Goal: Information Seeking & Learning: Learn about a topic

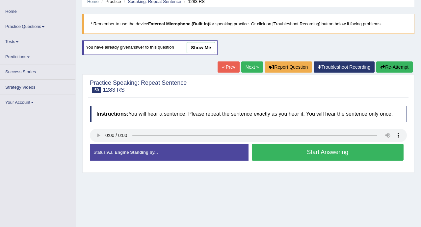
scroll to position [27, 0]
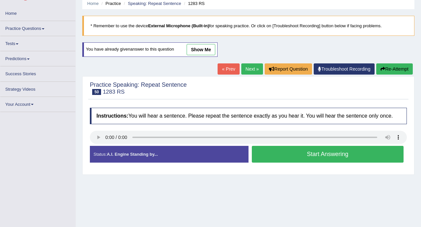
click at [28, 25] on link "Practice Questions" at bounding box center [37, 27] width 75 height 13
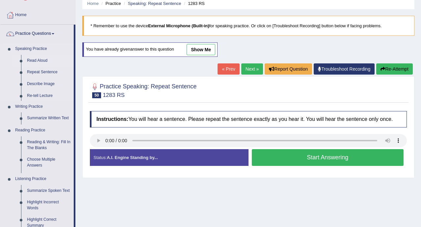
scroll to position [27, 0]
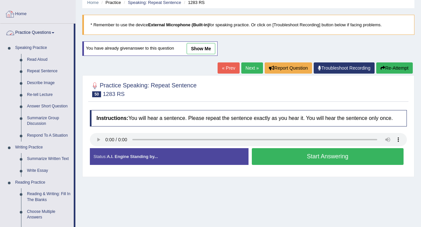
click at [28, 27] on link "Practice Questions" at bounding box center [36, 32] width 73 height 16
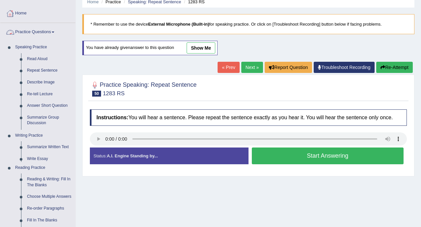
scroll to position [29, 0]
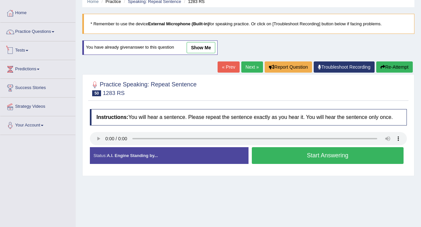
click at [18, 53] on link "Tests" at bounding box center [37, 49] width 75 height 16
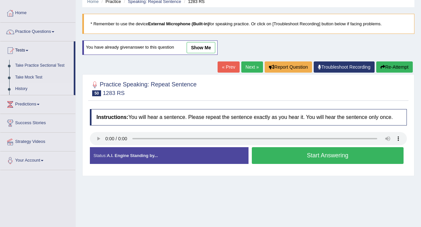
click at [15, 91] on link "History" at bounding box center [43, 89] width 62 height 12
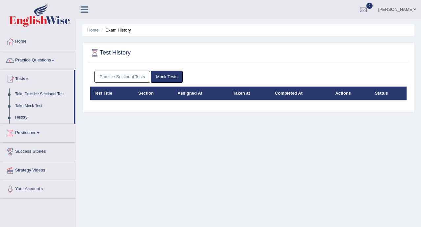
click at [138, 73] on link "Practice Sectional Tests" at bounding box center [122, 77] width 56 height 12
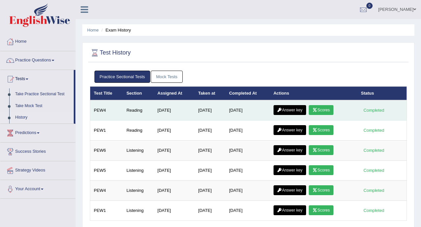
click at [286, 108] on link "Answer key" at bounding box center [290, 110] width 33 height 10
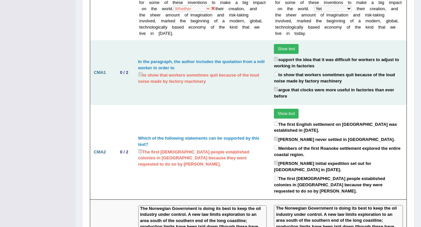
scroll to position [548, 0]
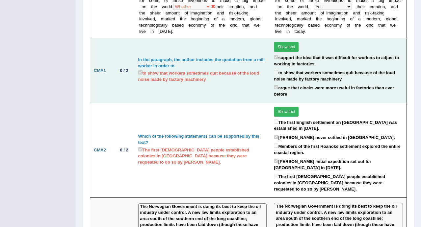
click at [282, 52] on button "Show text" at bounding box center [286, 47] width 25 height 10
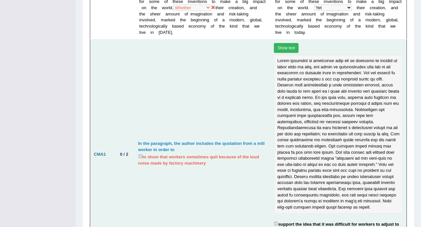
click at [282, 53] on button "Show text" at bounding box center [286, 48] width 25 height 10
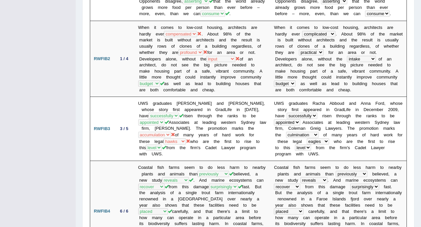
scroll to position [0, 0]
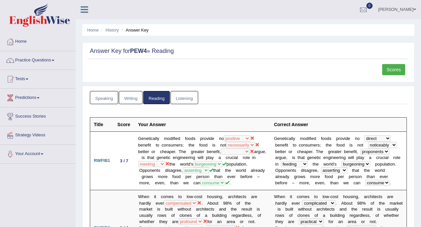
click at [24, 76] on link "Tests" at bounding box center [37, 78] width 75 height 16
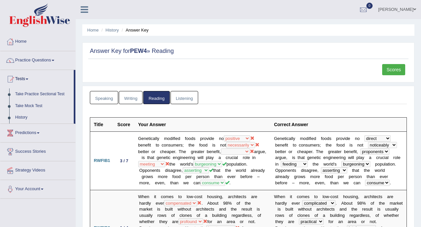
click at [24, 76] on link "Tests" at bounding box center [36, 78] width 73 height 16
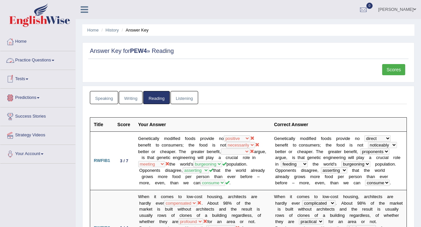
click at [22, 80] on link "Tests" at bounding box center [37, 78] width 75 height 16
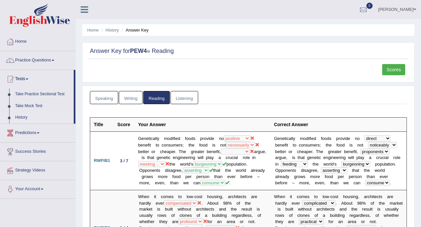
click at [17, 116] on link "History" at bounding box center [43, 118] width 62 height 12
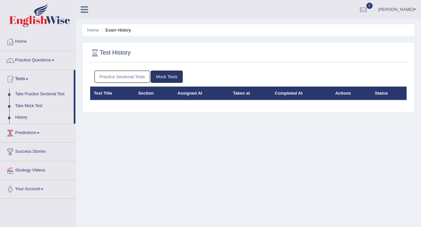
click at [141, 77] on link "Practice Sectional Tests" at bounding box center [122, 77] width 56 height 12
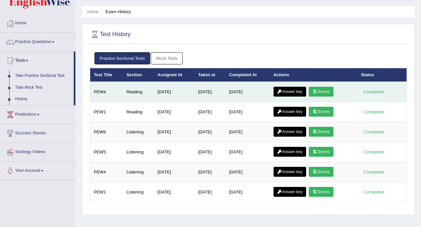
scroll to position [26, 0]
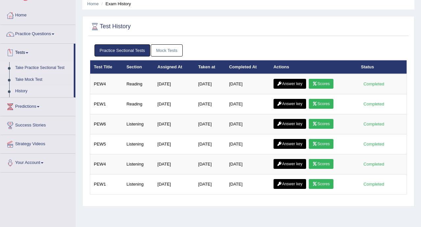
click at [38, 65] on link "Take Practice Sectional Test" at bounding box center [43, 68] width 62 height 12
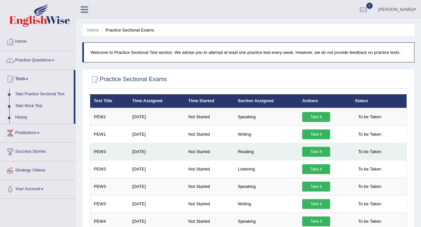
click at [309, 156] on link "Take it" at bounding box center [316, 152] width 28 height 10
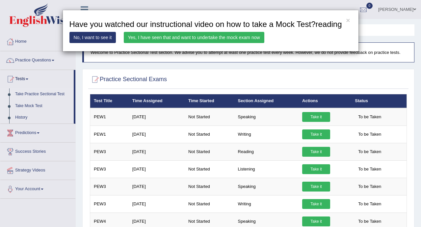
click at [169, 43] on link "Yes, I have seen that and want to undertake the mock exam now" at bounding box center [194, 37] width 141 height 11
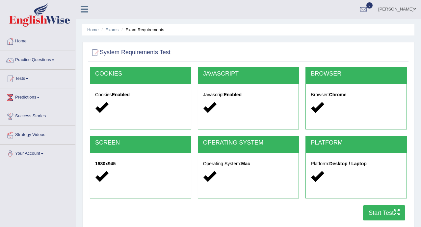
scroll to position [16, 0]
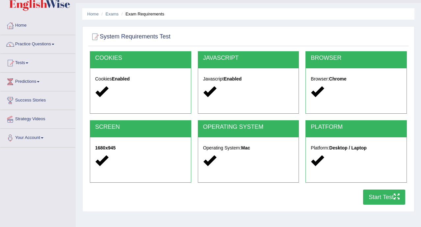
click at [396, 201] on button "Start Test" at bounding box center [384, 197] width 42 height 15
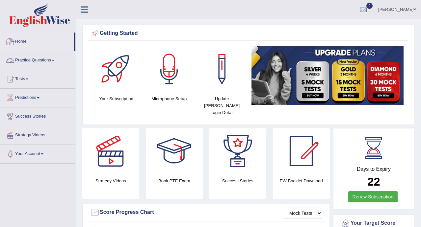
click at [46, 64] on link "Practice Questions" at bounding box center [37, 59] width 75 height 16
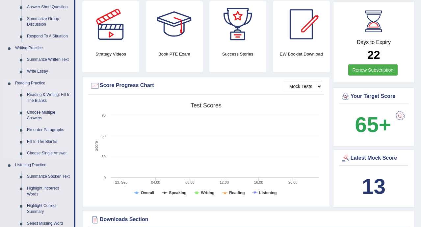
scroll to position [128, 0]
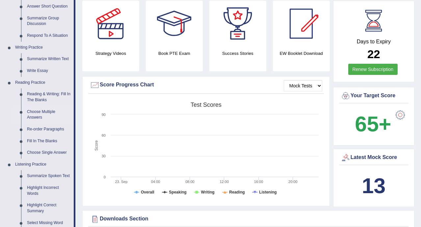
click at [32, 115] on link "Choose Multiple Answers" at bounding box center [49, 114] width 50 height 17
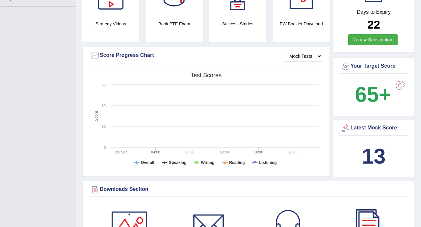
scroll to position [209, 0]
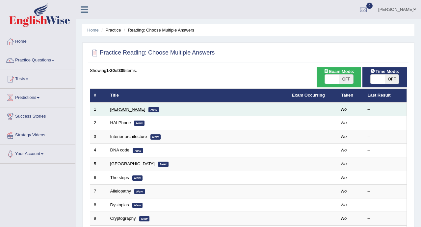
click at [117, 108] on link "[PERSON_NAME]" at bounding box center [127, 109] width 35 height 5
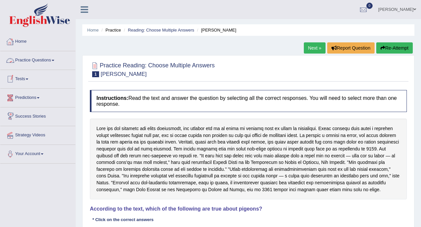
click at [40, 62] on link "Practice Questions" at bounding box center [37, 59] width 75 height 16
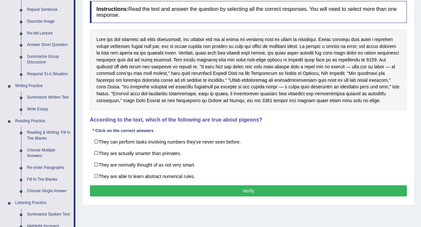
scroll to position [89, 0]
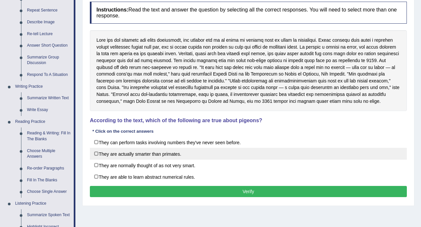
click at [132, 156] on label "They are actually smarter than primates." at bounding box center [248, 154] width 317 height 12
checkbox input "true"
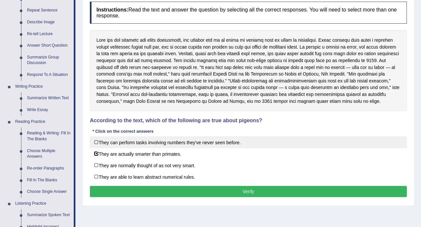
click at [132, 144] on label "They can perform tasks involving numbers they've never seen before." at bounding box center [248, 143] width 317 height 12
checkbox input "true"
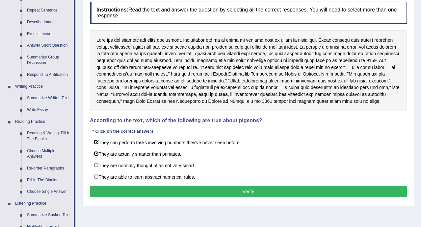
click at [126, 188] on button "Verify" at bounding box center [248, 191] width 317 height 11
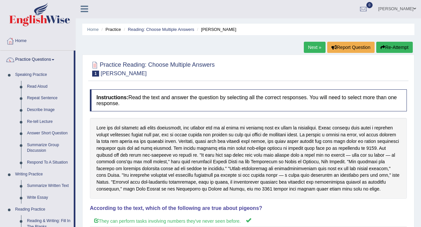
scroll to position [0, 0]
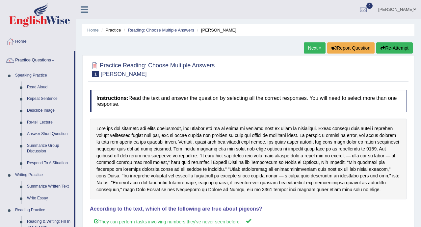
click at [400, 50] on button "Re-Attempt" at bounding box center [394, 47] width 37 height 11
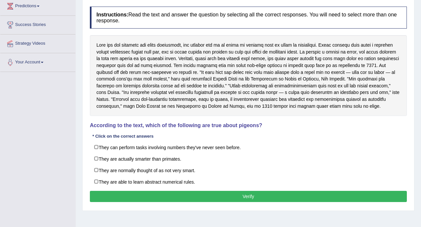
scroll to position [94, 0]
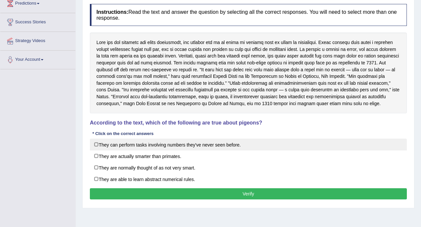
click at [207, 146] on label "They can perform tasks involving numbers they've never seen before." at bounding box center [248, 145] width 317 height 12
checkbox input "true"
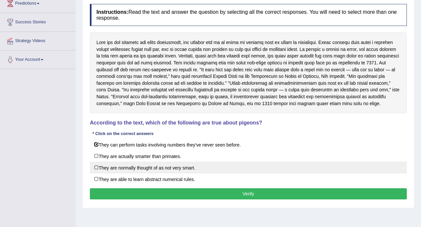
click at [192, 171] on label "They are normally thought of as not very smart." at bounding box center [248, 168] width 317 height 12
checkbox input "true"
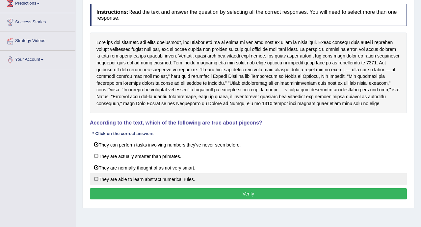
click at [188, 181] on label "They are able to learn abstract numerical rules." at bounding box center [248, 179] width 317 height 12
checkbox input "true"
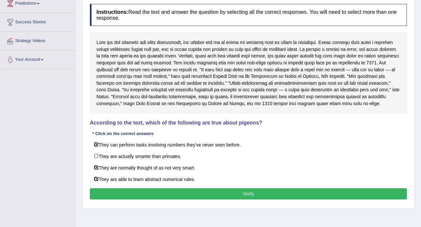
click at [196, 200] on div "Instructions: Read the text and answer the question by selecting all the correc…" at bounding box center [248, 103] width 320 height 204
click at [195, 196] on button "Verify" at bounding box center [248, 194] width 317 height 11
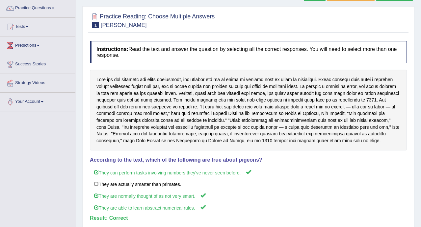
scroll to position [0, 0]
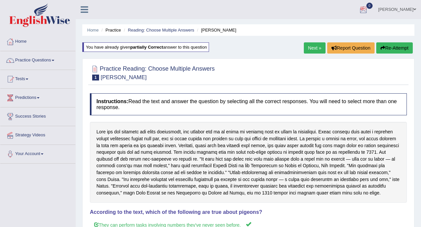
click at [312, 51] on link "Next »" at bounding box center [315, 47] width 22 height 11
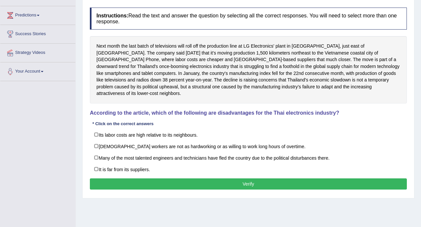
scroll to position [86, 0]
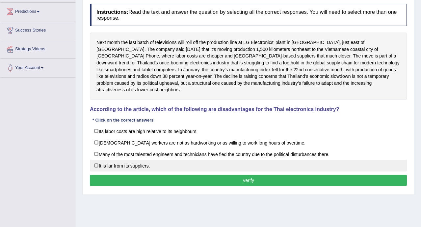
click at [137, 161] on label "It is far from its suppliers." at bounding box center [248, 166] width 317 height 12
checkbox input "true"
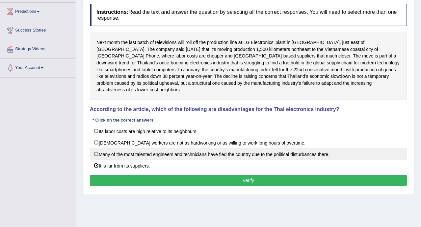
click at [194, 149] on label "Many of the most talented engineers and technicians have fled the country due t…" at bounding box center [248, 154] width 317 height 12
checkbox input "true"
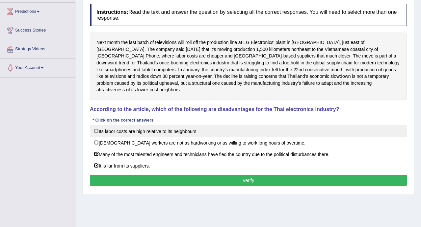
click at [193, 128] on label "Its labor costs are high relative to its neighbours." at bounding box center [248, 131] width 317 height 12
checkbox input "true"
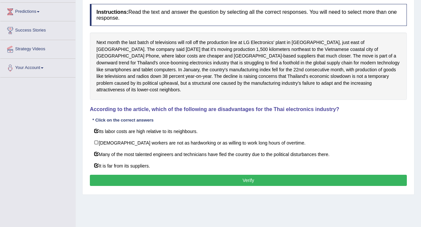
click at [218, 175] on button "Verify" at bounding box center [248, 180] width 317 height 11
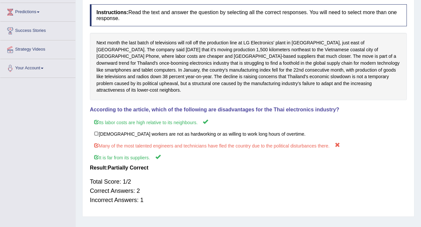
scroll to position [0, 0]
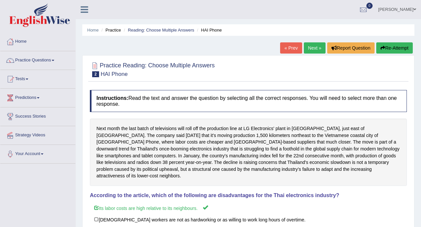
click at [392, 48] on button "Re-Attempt" at bounding box center [394, 47] width 37 height 11
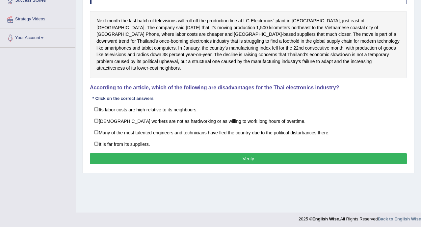
click at [241, 94] on div "Instructions: Read the text and answer the question by selecting all the correc…" at bounding box center [248, 74] width 320 height 191
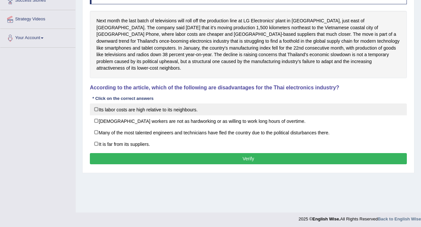
click at [239, 104] on label "Its labor costs are high relative to its neighbours." at bounding box center [248, 110] width 317 height 12
checkbox input "true"
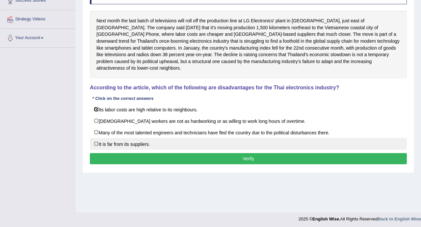
click at [163, 138] on label "It is far from its suppliers." at bounding box center [248, 144] width 317 height 12
checkbox input "true"
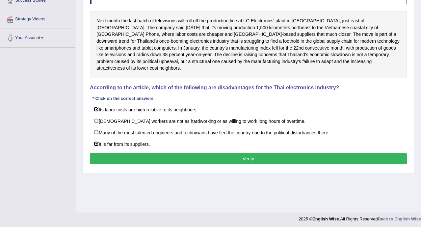
click at [158, 154] on button "Verify" at bounding box center [248, 158] width 317 height 11
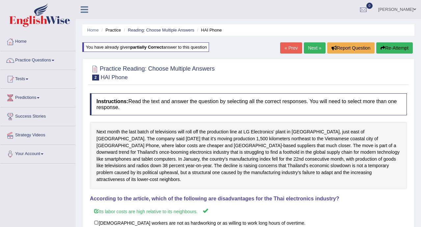
click at [305, 49] on link "Next »" at bounding box center [315, 47] width 22 height 11
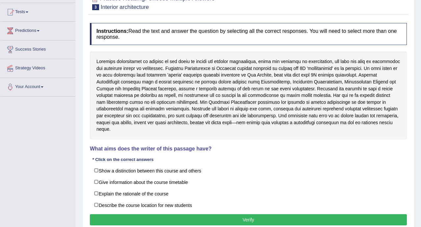
scroll to position [67, 0]
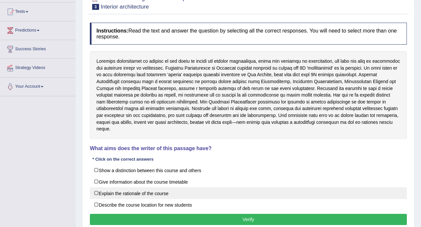
click at [330, 188] on label "Explain the rationale of the course" at bounding box center [248, 194] width 317 height 12
checkbox input "true"
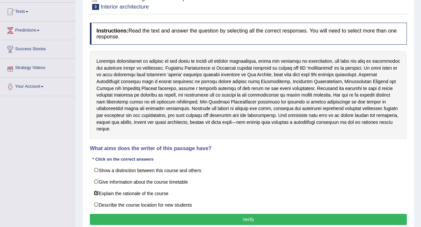
scroll to position [71, 0]
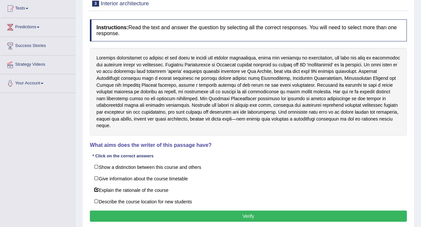
click at [159, 211] on button "Verify" at bounding box center [248, 216] width 317 height 11
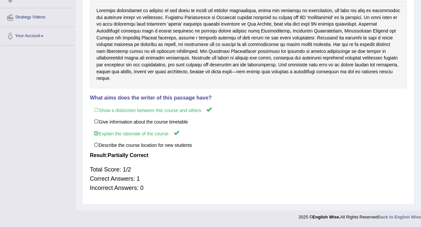
scroll to position [0, 0]
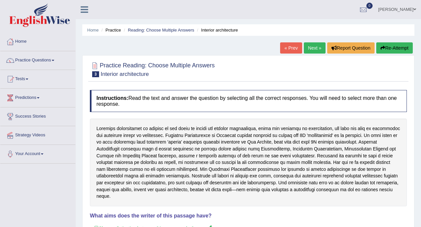
click at [385, 48] on button "Re-Attempt" at bounding box center [394, 47] width 37 height 11
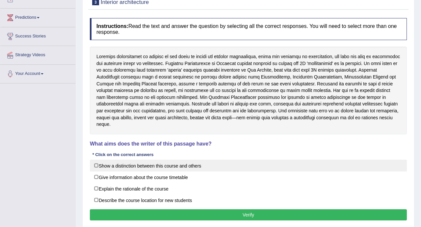
scroll to position [88, 0]
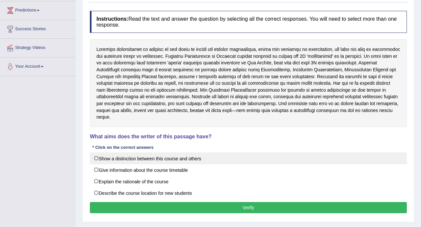
click at [142, 164] on label "Give information about the course timetable" at bounding box center [248, 170] width 317 height 12
checkbox input "true"
click at [144, 153] on label "Show a distinction between this course and others" at bounding box center [248, 159] width 317 height 12
checkbox input "true"
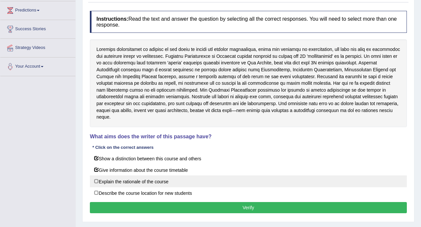
drag, startPoint x: 140, startPoint y: 166, endPoint x: 139, endPoint y: 173, distance: 7.4
click at [140, 166] on label "Give information about the course timetable" at bounding box center [248, 170] width 317 height 12
checkbox input "false"
click at [139, 176] on label "Explain the rationale of the course" at bounding box center [248, 182] width 317 height 12
checkbox input "true"
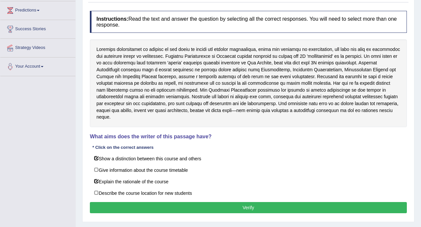
click at [215, 208] on div "Instructions: Read the text and answer the question by selecting all the correc…" at bounding box center [248, 113] width 320 height 211
click at [215, 203] on button "Verify" at bounding box center [248, 207] width 317 height 11
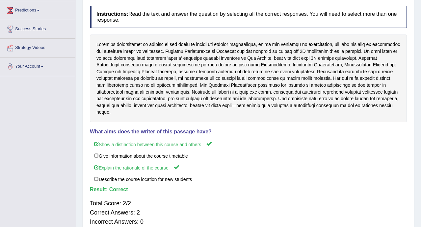
scroll to position [0, 0]
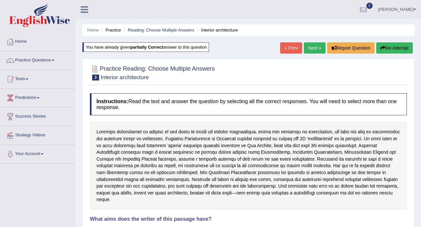
click at [316, 51] on link "Next »" at bounding box center [315, 47] width 22 height 11
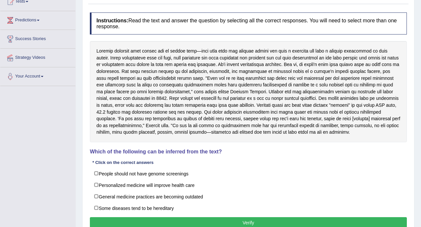
scroll to position [103, 0]
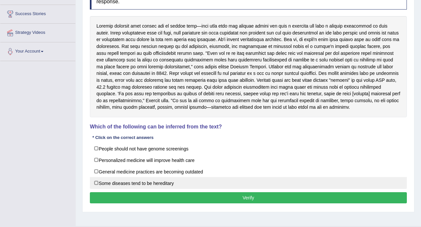
click at [201, 189] on label "Some diseases tend to be hereditary" at bounding box center [248, 183] width 317 height 12
checkbox input "true"
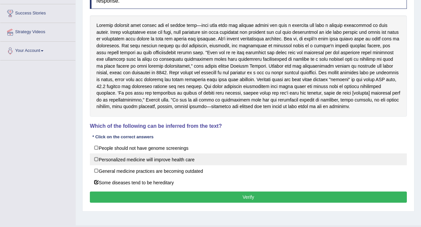
scroll to position [104, 0]
click at [213, 165] on label "Personalized medicine will improve health care" at bounding box center [248, 159] width 317 height 12
checkbox input "true"
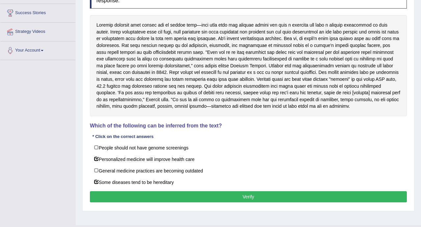
click at [217, 203] on button "Verify" at bounding box center [248, 197] width 317 height 11
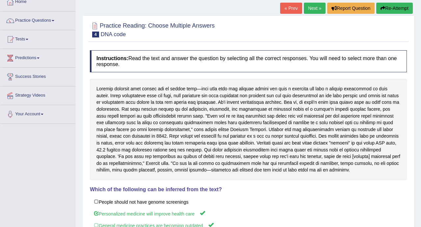
scroll to position [0, 0]
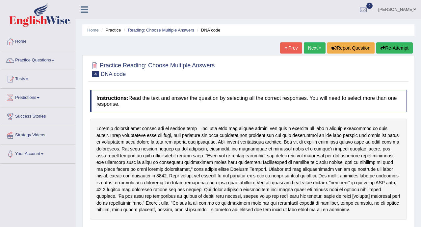
click at [380, 50] on button "Re-Attempt" at bounding box center [394, 47] width 37 height 11
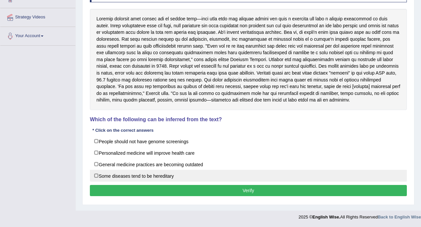
click at [131, 174] on label "Some diseases tend to be hereditary" at bounding box center [248, 176] width 317 height 12
checkbox input "true"
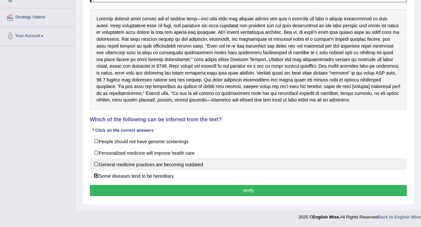
click at [129, 168] on label "General medicine practices are becoming outdated" at bounding box center [248, 165] width 317 height 12
checkbox input "true"
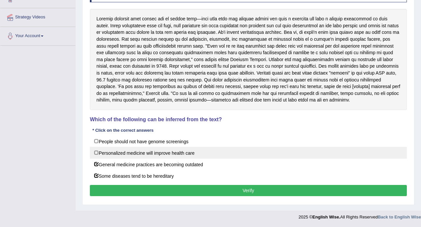
click at [137, 153] on label "Personalized medicine will improve health care" at bounding box center [248, 153] width 317 height 12
checkbox input "true"
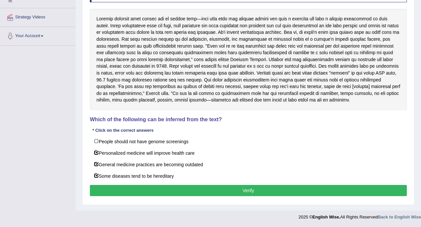
click at [197, 196] on button "Verify" at bounding box center [248, 190] width 317 height 11
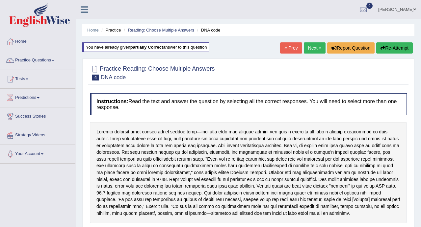
click at [312, 49] on link "Next »" at bounding box center [315, 47] width 22 height 11
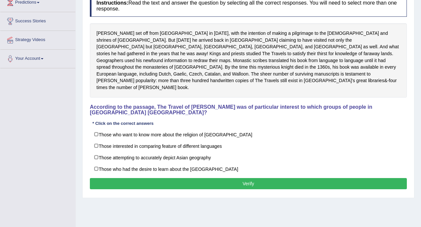
scroll to position [96, 0]
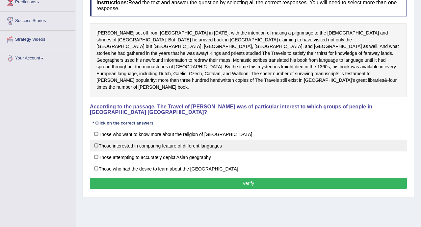
click at [232, 142] on label "Those interested in comparing feature of different languages" at bounding box center [248, 146] width 317 height 12
checkbox input "true"
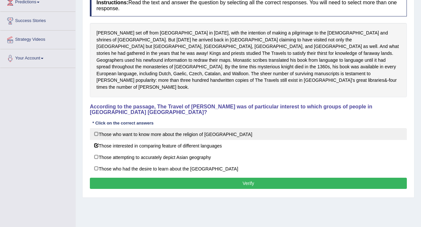
click at [136, 128] on label "Those who want to know more about the religion of Asia" at bounding box center [248, 134] width 317 height 12
checkbox input "true"
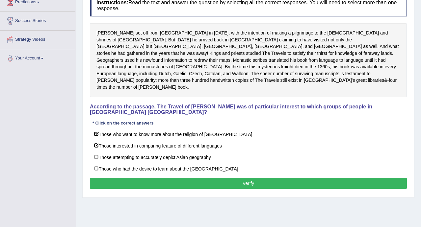
click at [145, 178] on button "Verify" at bounding box center [248, 183] width 317 height 11
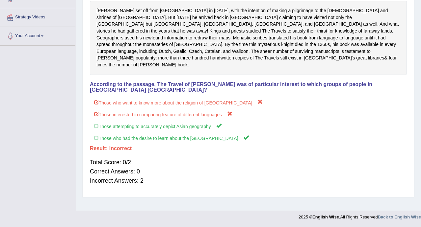
scroll to position [0, 0]
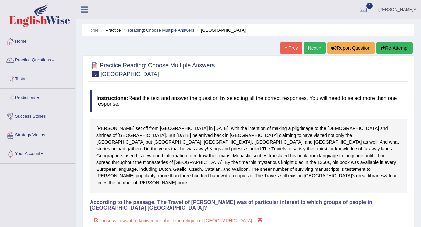
click at [385, 46] on button "Re-Attempt" at bounding box center [394, 47] width 37 height 11
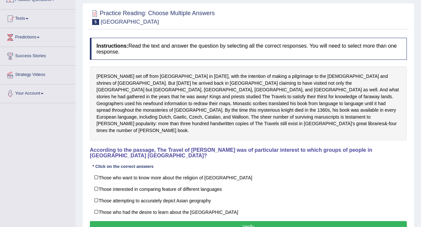
scroll to position [118, 0]
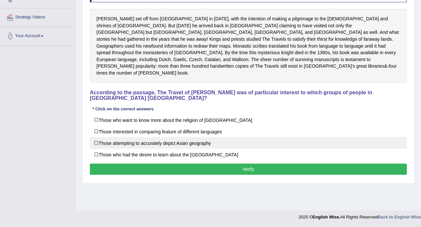
click at [196, 139] on label "Those attempting to accurately depict Asian geography" at bounding box center [248, 143] width 317 height 12
checkbox input "true"
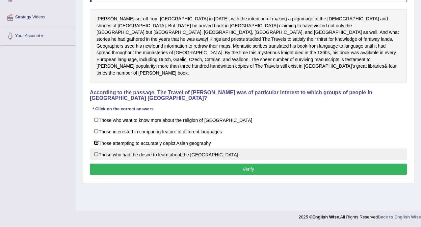
click at [191, 149] on label "Those who had the desire to learn about the [GEOGRAPHIC_DATA]" at bounding box center [248, 155] width 317 height 12
checkbox input "true"
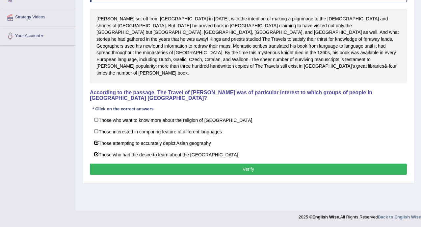
click at [191, 164] on button "Verify" at bounding box center [248, 169] width 317 height 11
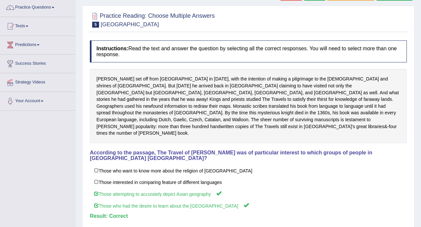
scroll to position [0, 0]
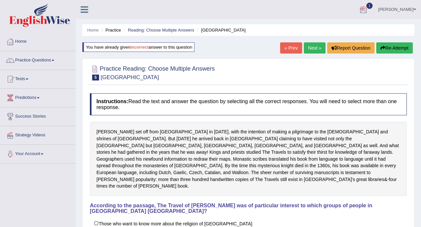
click at [309, 52] on link "Next »" at bounding box center [315, 47] width 22 height 11
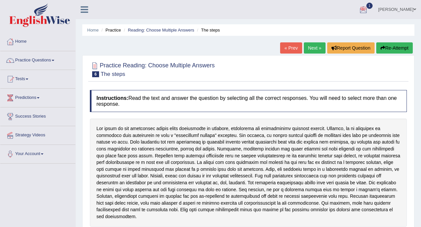
click at [368, 6] on div at bounding box center [364, 10] width 10 height 10
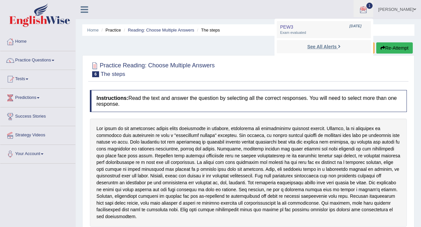
click at [315, 48] on strong "See All Alerts" at bounding box center [321, 46] width 29 height 5
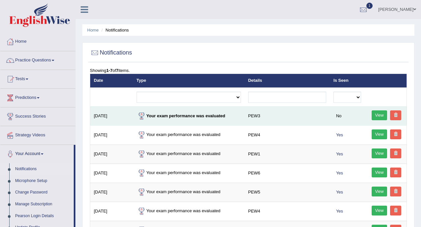
click at [380, 116] on link "View" at bounding box center [380, 116] width 16 height 10
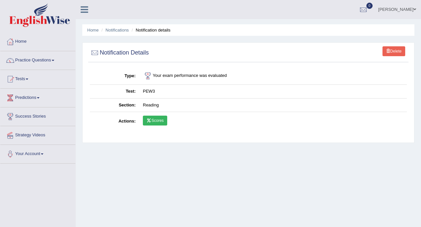
click at [164, 120] on link "Scores" at bounding box center [155, 121] width 24 height 10
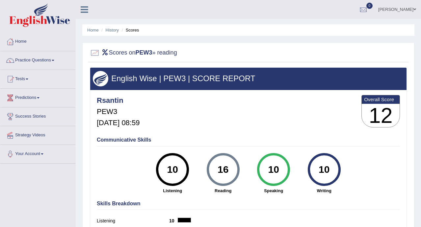
click at [104, 30] on li "History" at bounding box center [109, 30] width 19 height 6
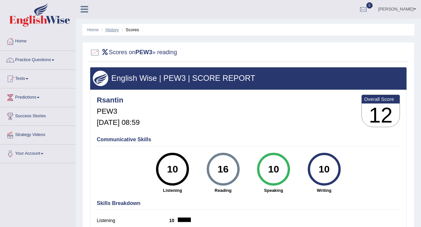
click at [108, 30] on link "History" at bounding box center [112, 29] width 13 height 5
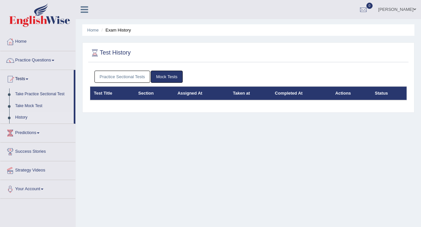
click at [119, 73] on link "Practice Sectional Tests" at bounding box center [122, 77] width 56 height 12
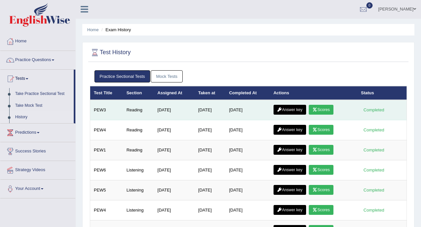
click at [292, 113] on link "Answer key" at bounding box center [290, 110] width 33 height 10
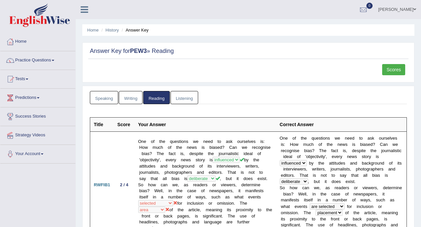
click at [395, 71] on link "Scores" at bounding box center [393, 69] width 23 height 11
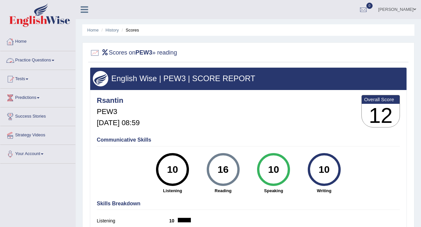
click at [20, 40] on link "Home" at bounding box center [37, 41] width 75 height 16
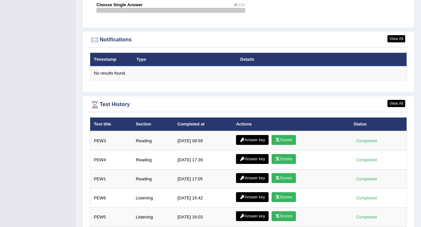
scroll to position [841, 0]
